Goal: Task Accomplishment & Management: Manage account settings

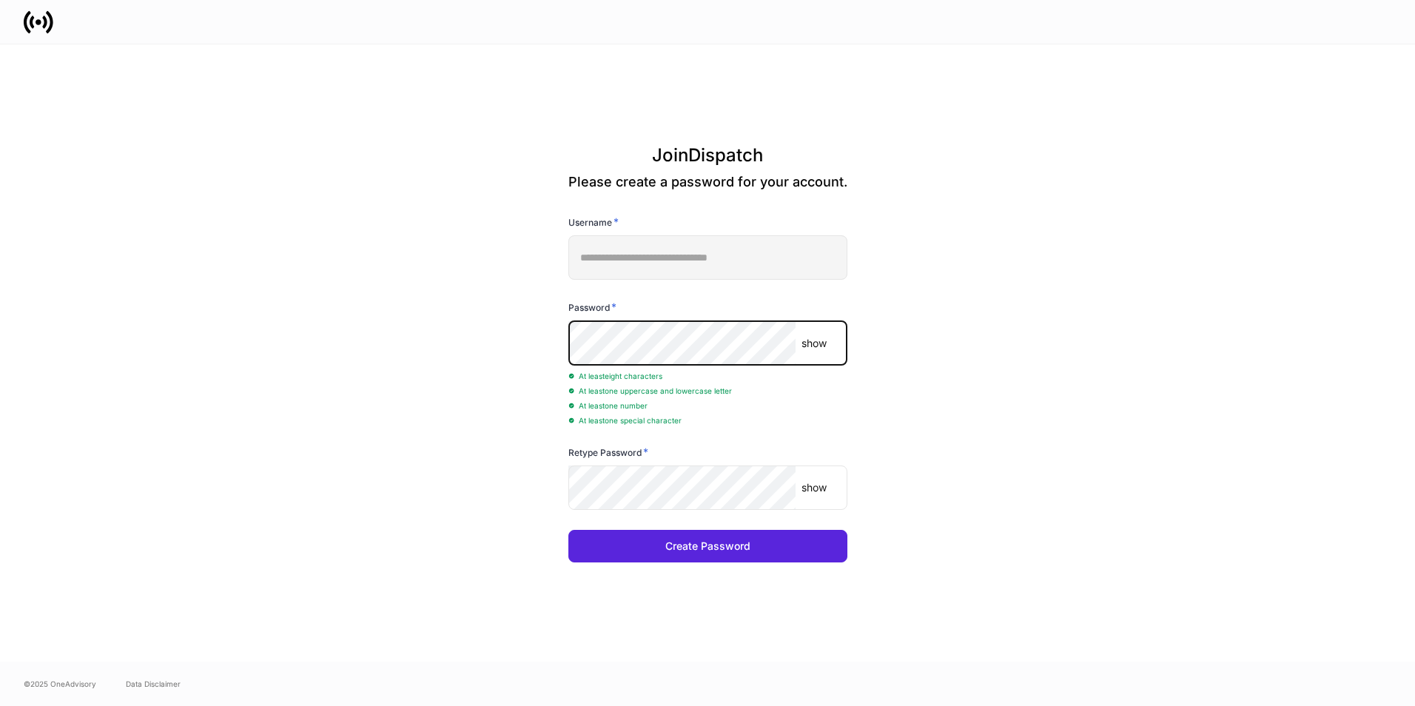
click at [804, 368] on div "At least eight characters" at bounding box center [707, 375] width 279 height 15
click at [827, 342] on p "show" at bounding box center [814, 343] width 25 height 15
click at [825, 343] on p "hide" at bounding box center [817, 343] width 21 height 15
click at [778, 346] on keeper-lock "Open Keeper Popup" at bounding box center [775, 344] width 18 height 18
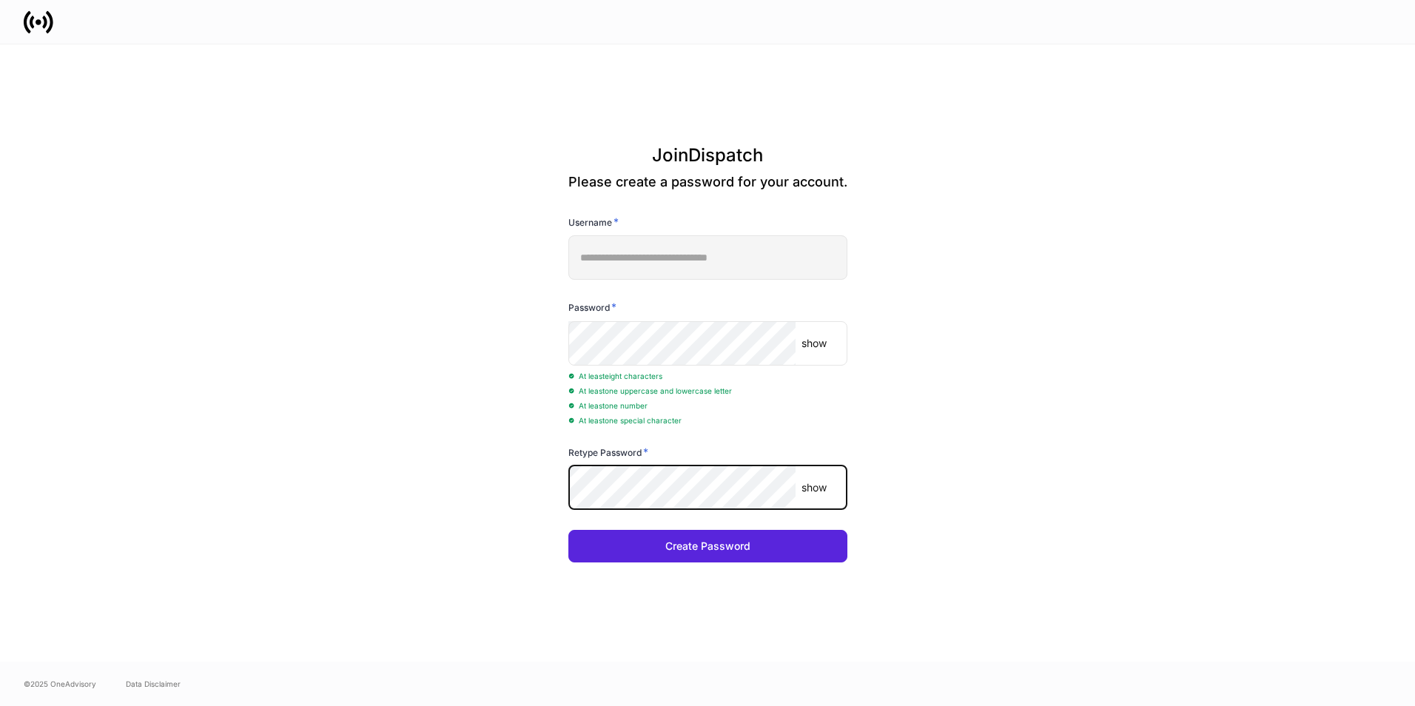
click at [568, 530] on button "Create Password" at bounding box center [707, 546] width 279 height 33
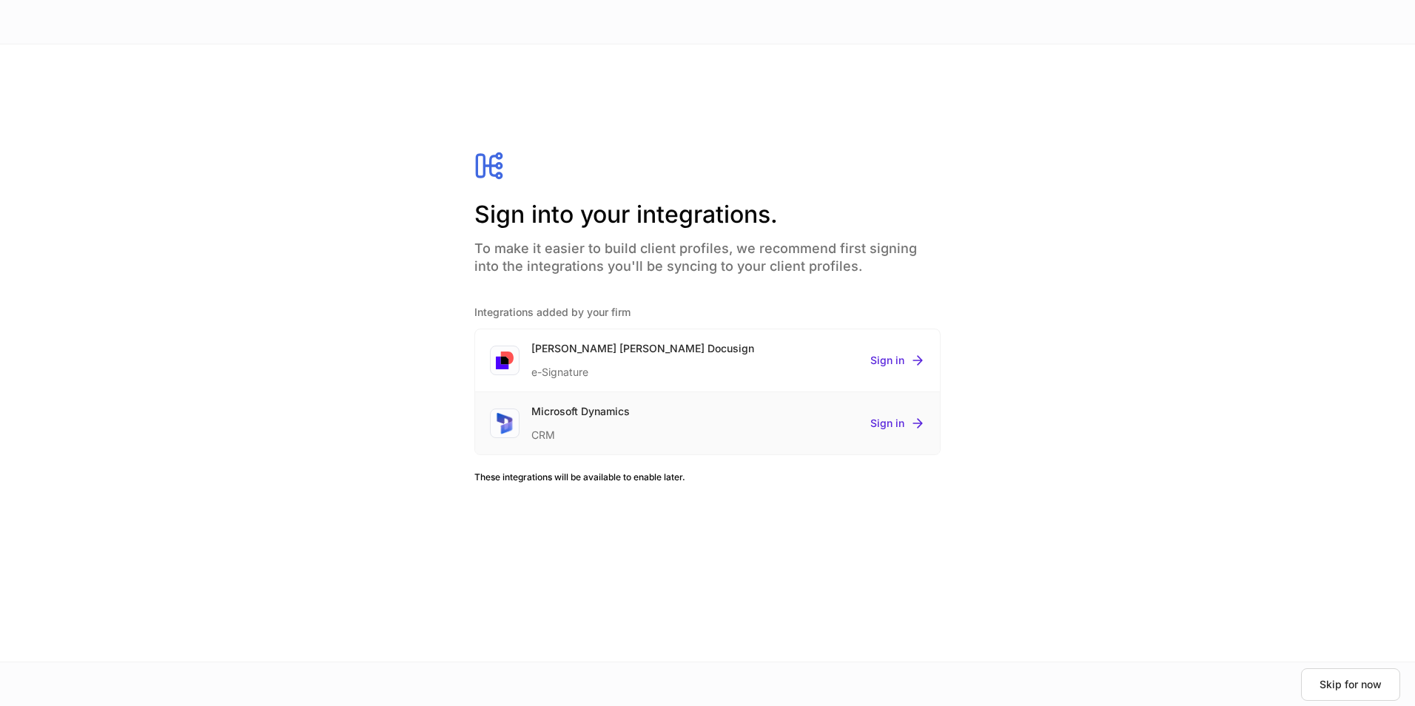
click at [634, 425] on div "Microsoft Dynamics CRM Sign in" at bounding box center [707, 423] width 465 height 62
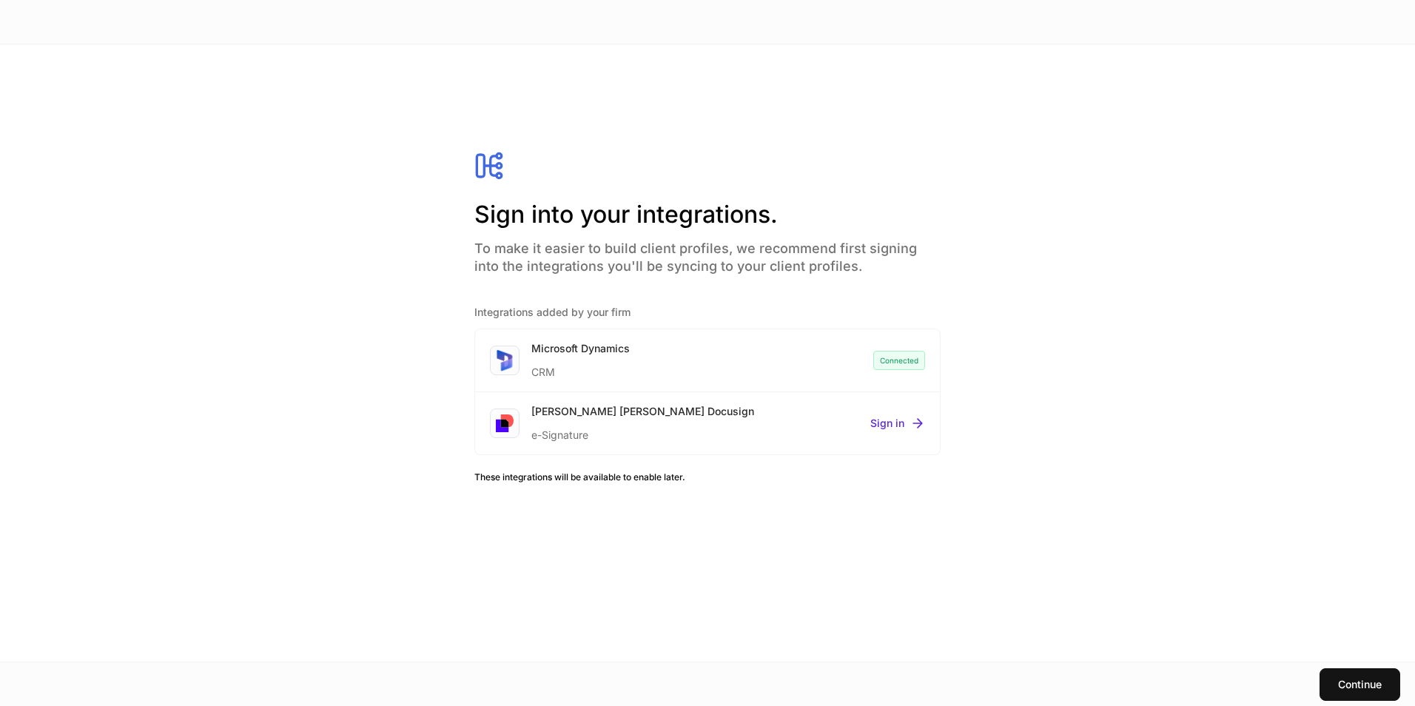
click at [1239, 192] on div "Sign into your integrations. To make it easier to build client profiles, we rec…" at bounding box center [707, 352] width 1415 height 617
click at [1357, 674] on button "Continue" at bounding box center [1360, 684] width 81 height 33
